Goal: Find specific page/section: Find specific page/section

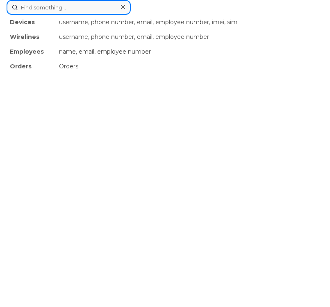
click at [178, 15] on div "Devices username, phone number, email, employee number, imei, sim Wirelines use…" at bounding box center [165, 7] width 317 height 15
paste input "4374391234"
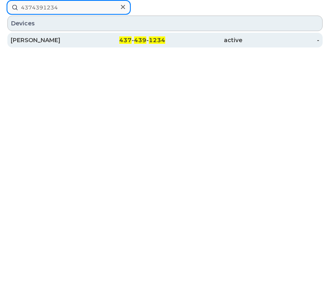
type input "4374391234"
click at [84, 43] on div "Kritika Naphade" at bounding box center [49, 40] width 77 height 8
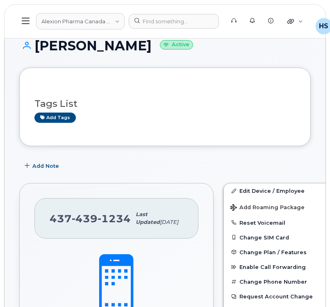
scroll to position [9, 0]
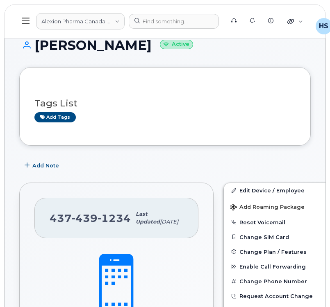
drag, startPoint x: 139, startPoint y: 45, endPoint x: 38, endPoint y: 46, distance: 100.7
click at [38, 46] on h1 "Kritika Naphade Active" at bounding box center [164, 45] width 291 height 14
drag, startPoint x: 35, startPoint y: 46, endPoint x: 147, endPoint y: 51, distance: 112.7
click at [147, 51] on h1 "Kritika Naphade Active" at bounding box center [164, 45] width 291 height 14
copy h1 "Kritika Naphade"
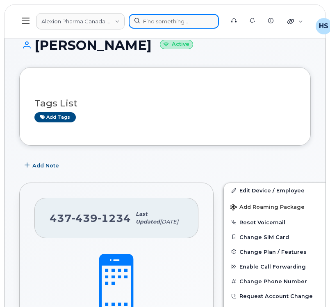
click at [163, 18] on div at bounding box center [174, 21] width 90 height 15
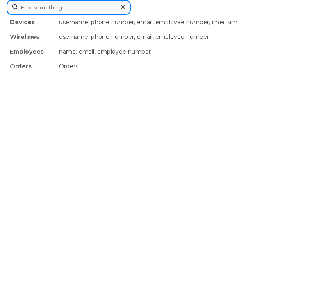
paste input "3652927686"
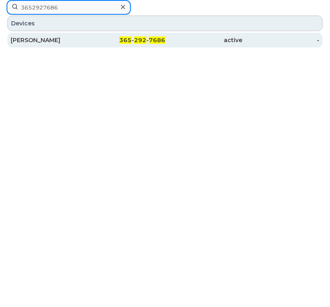
type input "3652927686"
click at [49, 41] on div "Ronak Maini" at bounding box center [49, 40] width 77 height 8
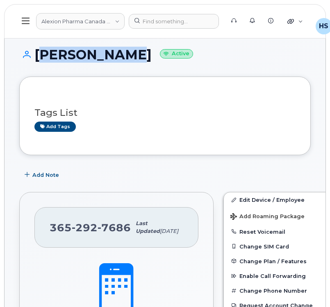
drag, startPoint x: 120, startPoint y: 53, endPoint x: 37, endPoint y: 57, distance: 82.8
click at [37, 57] on h1 "Ronak Maini Active" at bounding box center [164, 55] width 291 height 14
copy h1 "[PERSON_NAME]"
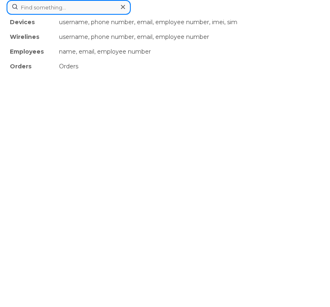
click at [169, 15] on div "Devices username, phone number, email, employee number, imei, sim Wirelines use…" at bounding box center [165, 7] width 317 height 15
paste input "4162098022"
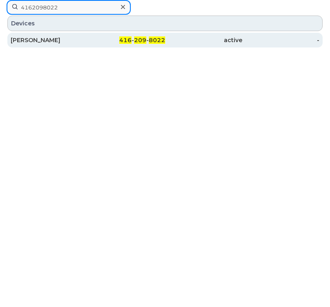
type input "4162098022"
click at [67, 38] on div "Gayatri Marathe" at bounding box center [49, 40] width 77 height 8
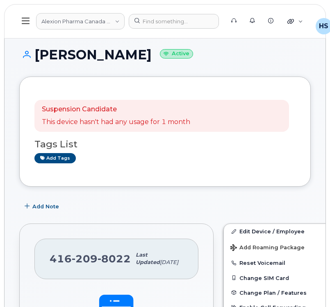
drag, startPoint x: 144, startPoint y: 57, endPoint x: 39, endPoint y: 56, distance: 104.8
click at [39, 56] on h1 "Gayatri Marathe Active" at bounding box center [164, 55] width 291 height 14
copy h1 "Gayatri Marathe"
click at [164, 24] on div at bounding box center [174, 21] width 90 height 15
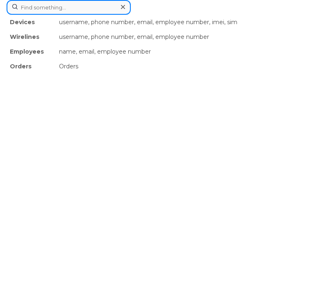
paste input "2265598100"
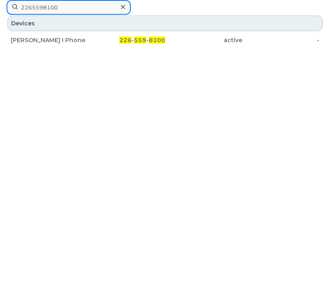
type input "2265598100"
click at [62, 40] on div "Ashish Anshu I Phone" at bounding box center [49, 40] width 77 height 8
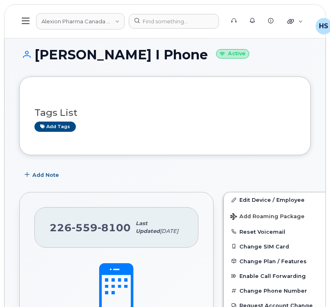
click at [182, 56] on h1 "[PERSON_NAME] I Phone Active" at bounding box center [164, 55] width 291 height 14
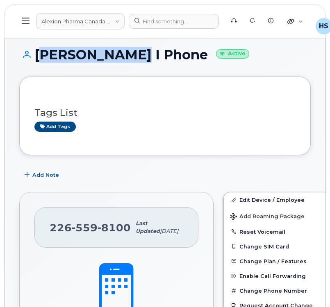
drag, startPoint x: 83, startPoint y: 56, endPoint x: 35, endPoint y: 55, distance: 47.9
click at [35, 55] on h1 "Ashish Anshu I Phone Active" at bounding box center [164, 55] width 291 height 14
copy h1 "Ashish Anshu"
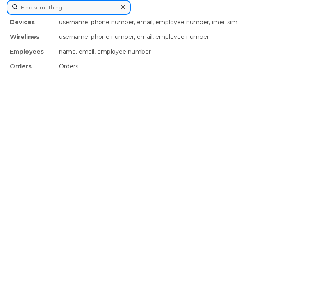
click at [181, 15] on div "Devices username, phone number, email, employee number, imei, sim Wirelines use…" at bounding box center [165, 7] width 317 height 15
paste input "2363399952"
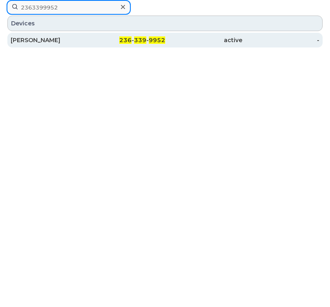
type input "2363399952"
click at [63, 43] on div "[PERSON_NAME]" at bounding box center [49, 40] width 77 height 8
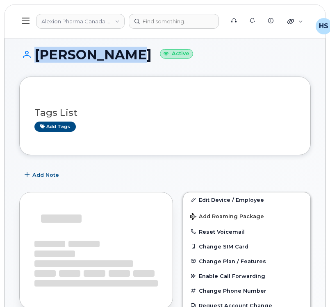
drag, startPoint x: 108, startPoint y: 54, endPoint x: 27, endPoint y: 49, distance: 80.5
click at [27, 49] on h1 "[PERSON_NAME] Active" at bounding box center [164, 55] width 291 height 14
copy h1 "[PERSON_NAME]"
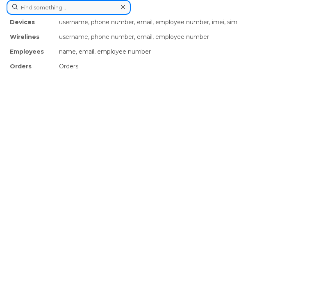
click at [157, 15] on div "Devices username, phone number, email, employee number, imei, sim Wirelines use…" at bounding box center [165, 7] width 317 height 15
paste input "2267531267"
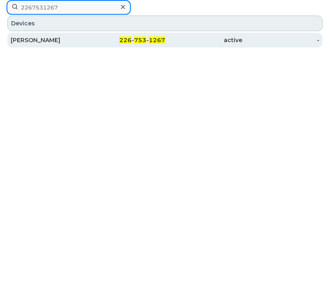
type input "2267531267"
click at [89, 45] on div "226 - 753 - 1267" at bounding box center [126, 40] width 77 height 15
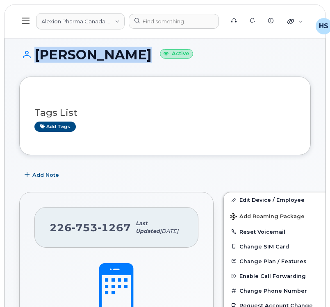
drag, startPoint x: 119, startPoint y: 54, endPoint x: 22, endPoint y: 55, distance: 97.1
click at [22, 55] on h1 "[PERSON_NAME] Active" at bounding box center [164, 55] width 291 height 14
copy h1 "[PERSON_NAME]"
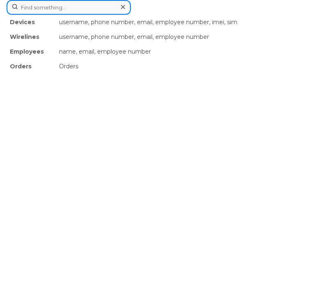
click at [167, 15] on div "Devices username, phone number, email, employee number, imei, sim Wirelines use…" at bounding box center [165, 7] width 317 height 15
paste input "3653845211"
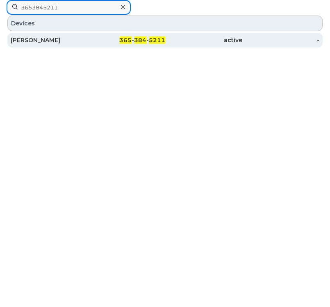
type input "3653845211"
click at [63, 44] on div "[PERSON_NAME]" at bounding box center [49, 40] width 77 height 15
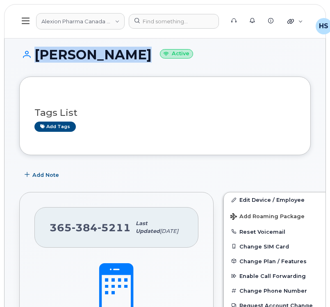
drag, startPoint x: 93, startPoint y: 54, endPoint x: 0, endPoint y: 55, distance: 93.4
copy h1 "[PERSON_NAME]"
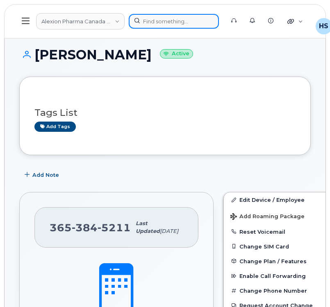
click at [183, 20] on div at bounding box center [174, 21] width 90 height 15
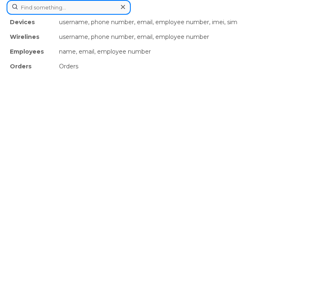
paste input "3657200132"
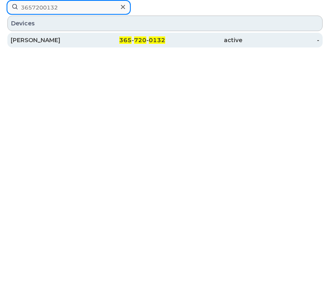
type input "3657200132"
click at [68, 38] on div "[PERSON_NAME]" at bounding box center [49, 40] width 77 height 8
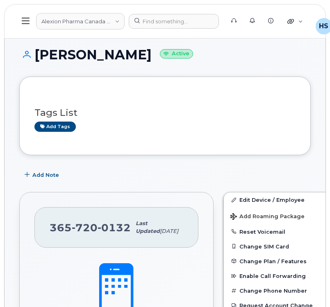
drag, startPoint x: 121, startPoint y: 54, endPoint x: 27, endPoint y: 53, distance: 94.2
click at [27, 53] on h1 "Scott Simpson Active" at bounding box center [164, 55] width 291 height 14
copy h1 "Scott Simpson"
click at [170, 21] on div at bounding box center [174, 21] width 90 height 15
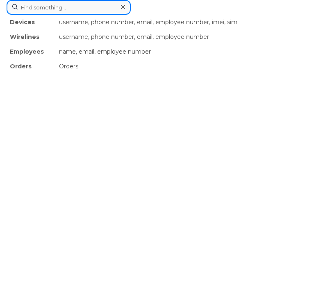
paste input "4162308315"
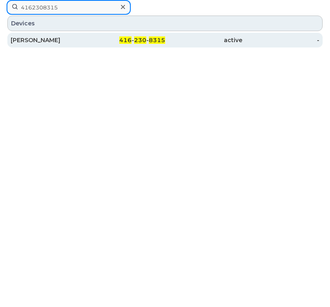
type input "4162308315"
click at [50, 41] on div "Jessica Jolly" at bounding box center [49, 40] width 77 height 8
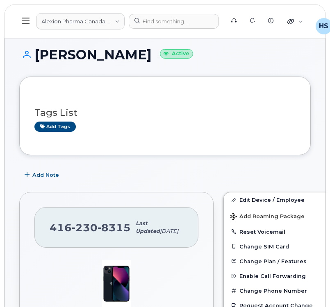
drag, startPoint x: 117, startPoint y: 56, endPoint x: 44, endPoint y: 51, distance: 73.1
click at [43, 51] on h1 "Jessica Jolly Active" at bounding box center [164, 55] width 291 height 14
copy h1 "essica Jolly"
copy h1 "Jessica Jolly"
click at [170, 21] on div at bounding box center [174, 21] width 90 height 15
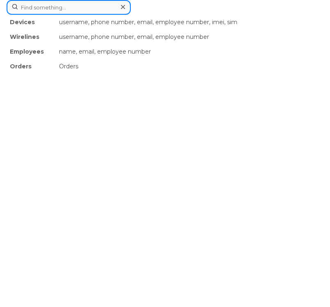
paste input "4162789490"
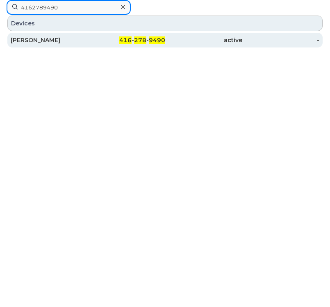
type input "4162789490"
click at [77, 41] on div "Arooba Adil" at bounding box center [49, 40] width 77 height 8
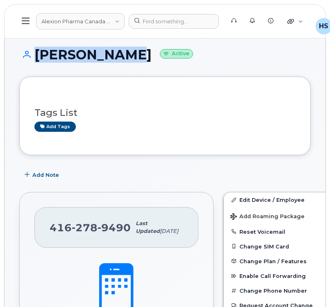
drag, startPoint x: 115, startPoint y: 54, endPoint x: 29, endPoint y: 57, distance: 86.0
click at [26, 56] on h1 "[PERSON_NAME] Active" at bounding box center [164, 55] width 291 height 14
copy h1 "[PERSON_NAME]"
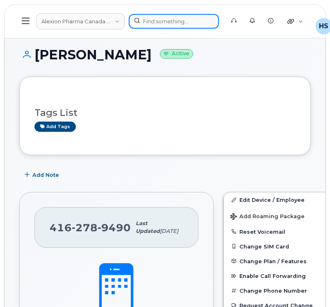
click at [173, 24] on div at bounding box center [174, 21] width 90 height 15
paste input "4379617738"
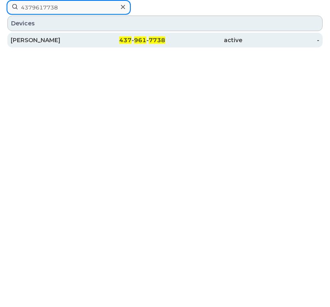
type input "4379617738"
click at [73, 43] on div "[PERSON_NAME]" at bounding box center [49, 40] width 77 height 8
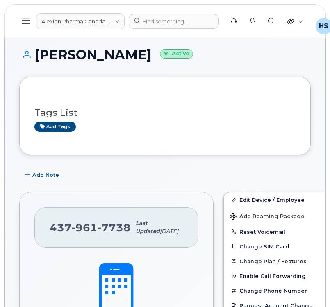
drag, startPoint x: 154, startPoint y: 55, endPoint x: 17, endPoint y: 57, distance: 136.8
copy h1 "[PERSON_NAME]"
click at [168, 20] on div at bounding box center [174, 21] width 90 height 15
paste input "4162540390"
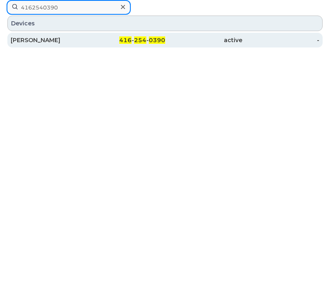
type input "4162540390"
click at [72, 43] on div "[PERSON_NAME]" at bounding box center [49, 40] width 77 height 8
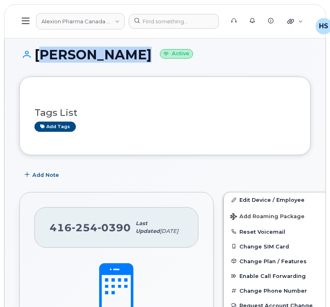
drag, startPoint x: 142, startPoint y: 54, endPoint x: 45, endPoint y: 59, distance: 96.8
click at [34, 53] on h1 "[PERSON_NAME] Active" at bounding box center [164, 55] width 291 height 14
copy h1 "[PERSON_NAME]"
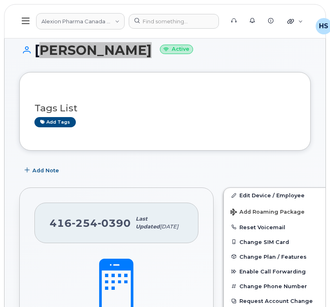
scroll to position [5, 0]
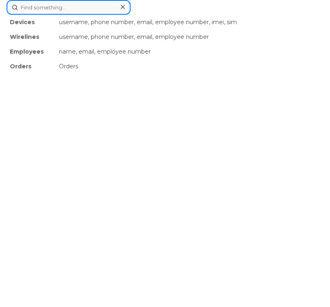
click at [174, 15] on div "Devices username, phone number, email, employee number, imei, sim Wirelines use…" at bounding box center [165, 7] width 317 height 15
paste input "4162540390"
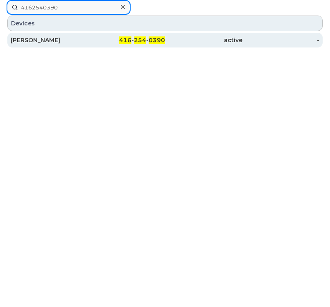
type input "4162540390"
click at [91, 43] on div "416 - 254 - 0390" at bounding box center [126, 40] width 77 height 8
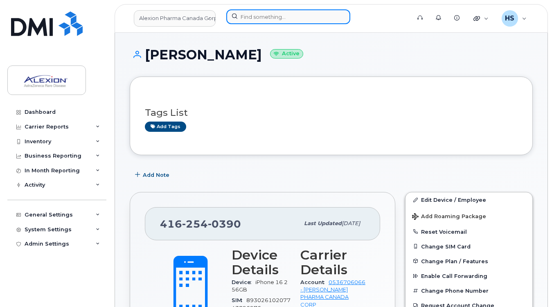
click at [260, 17] on input at bounding box center [288, 16] width 124 height 15
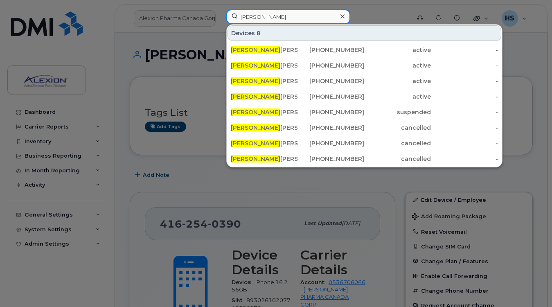
type input "[PERSON_NAME]"
